Goal: Navigation & Orientation: Find specific page/section

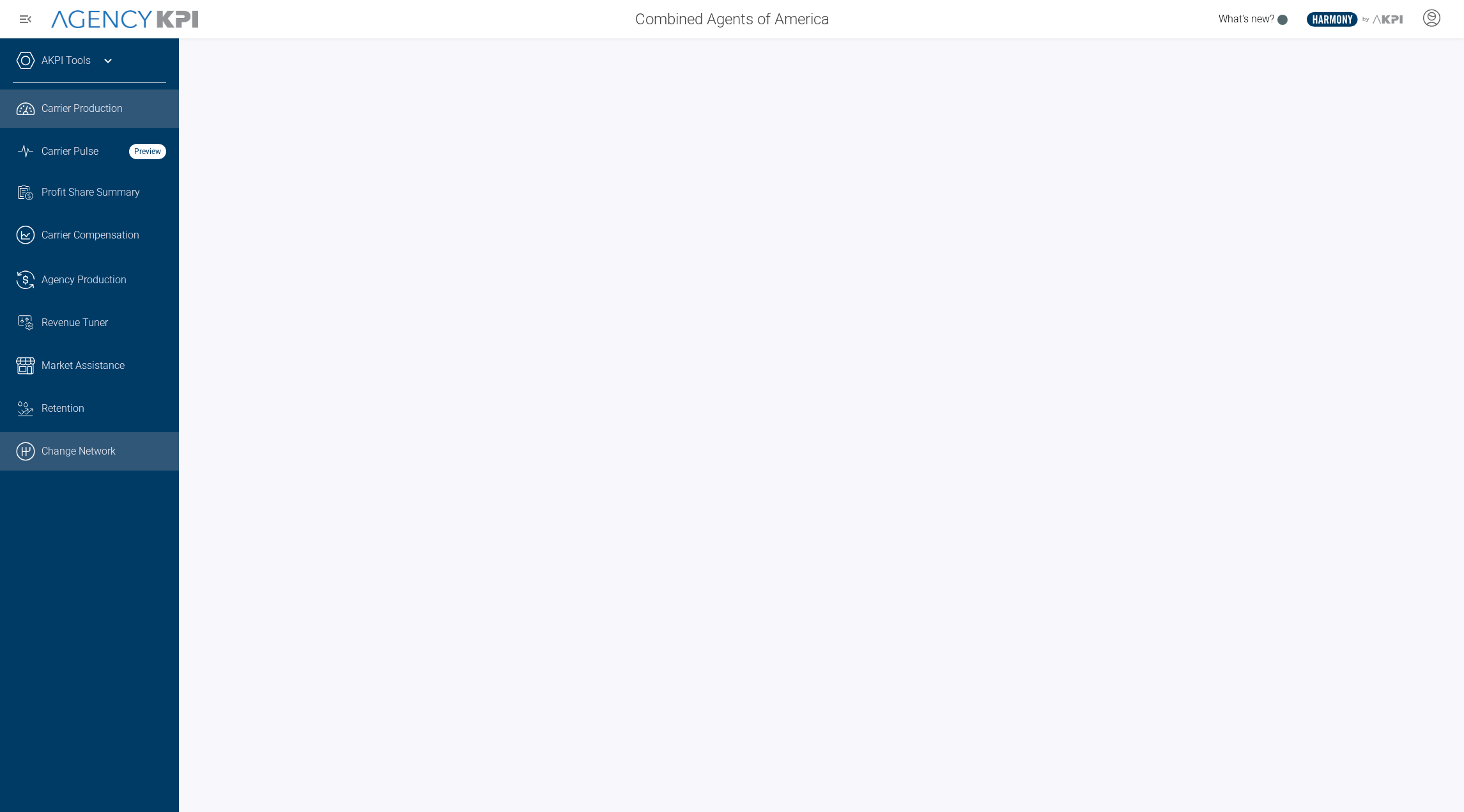
click at [79, 450] on link ".cls-1{fill:none;stroke:#000;stroke-linecap:round;stroke-linejoin:round;stroke-…" at bounding box center [89, 450] width 179 height 38
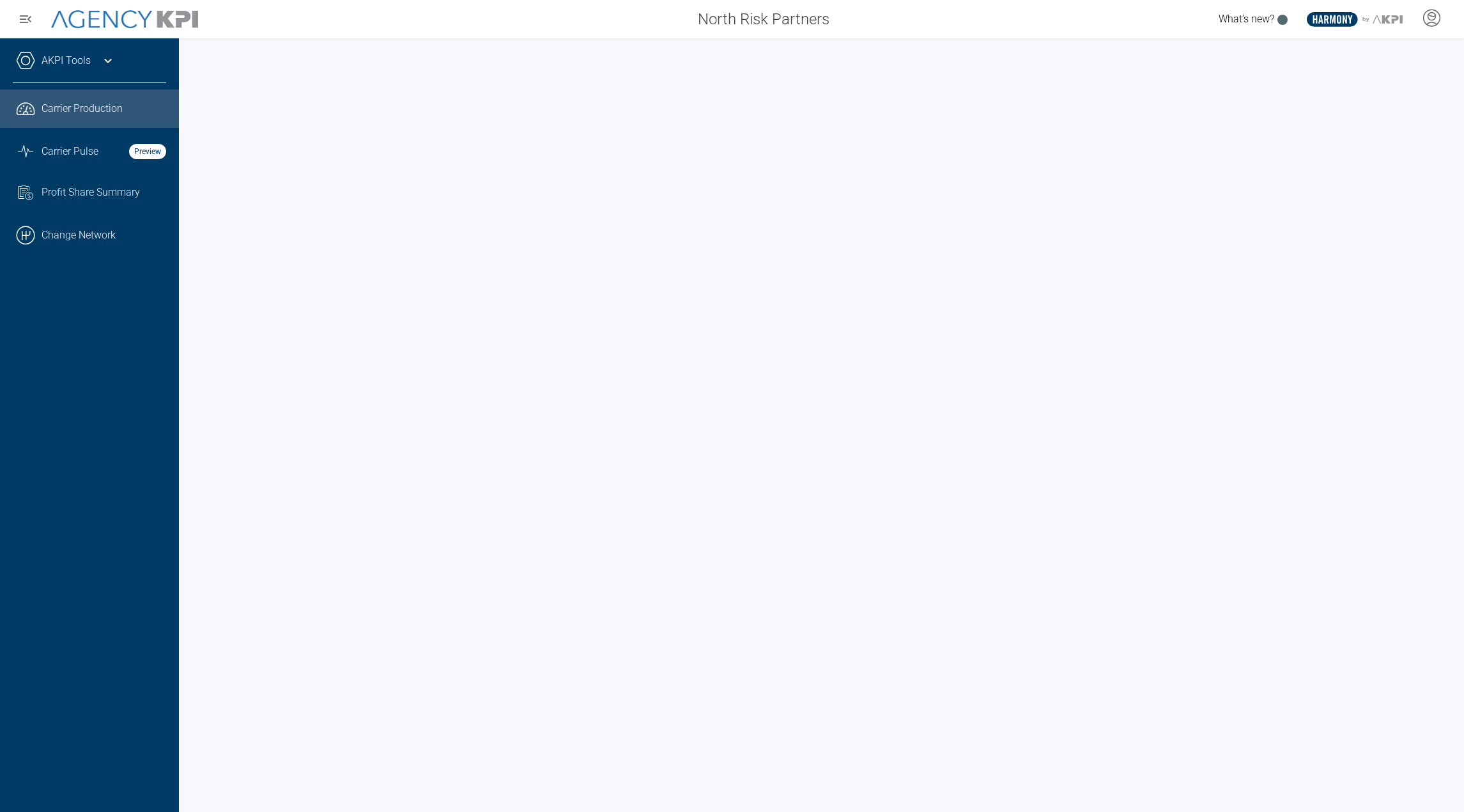
click at [106, 63] on icon at bounding box center [108, 61] width 16 height 16
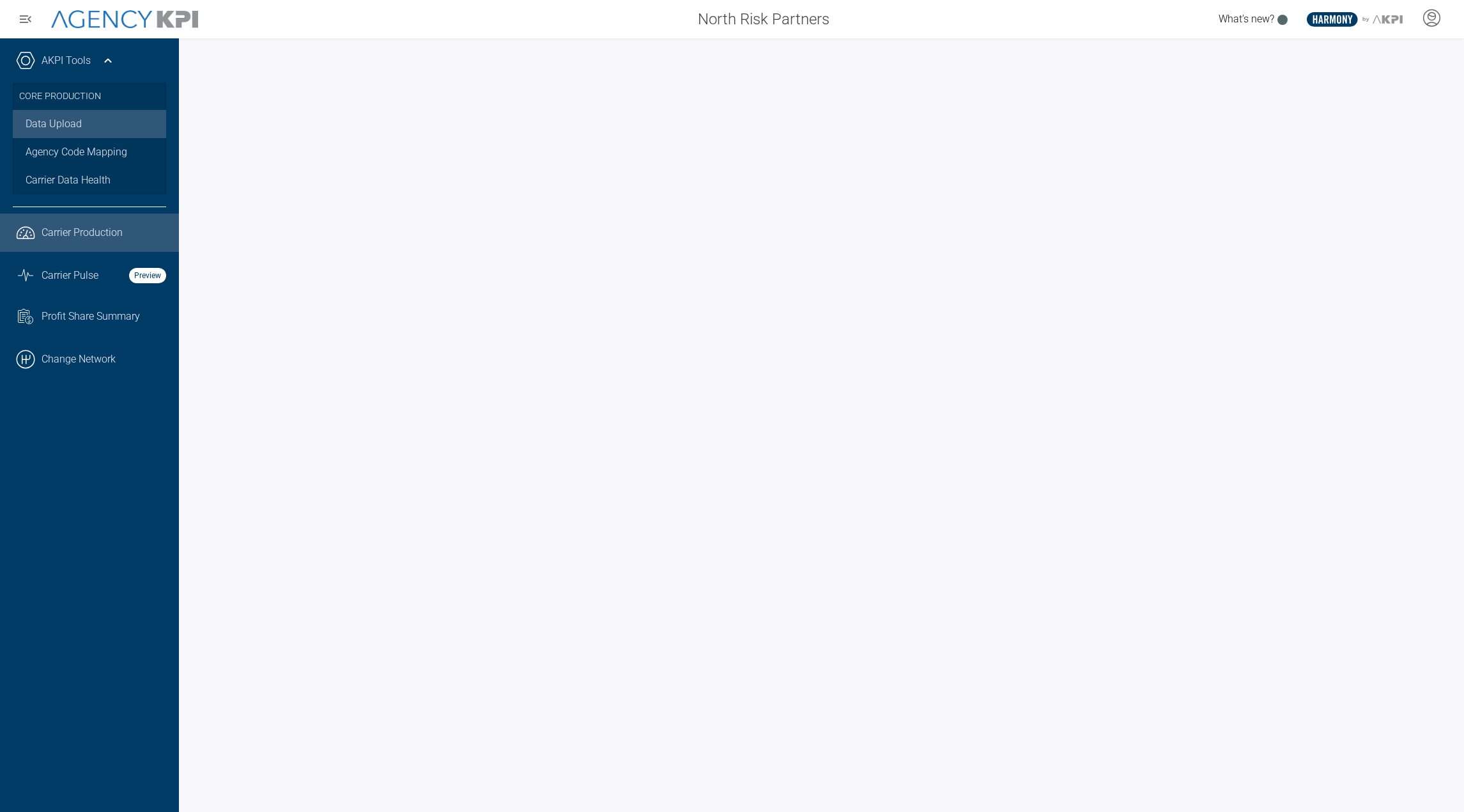
click at [68, 130] on link "Data Upload" at bounding box center [89, 124] width 153 height 28
